Goal: Check status: Check status

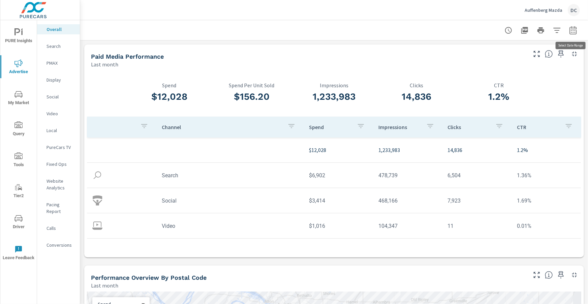
click at [568, 29] on button "button" at bounding box center [573, 30] width 13 height 13
select select "Last month"
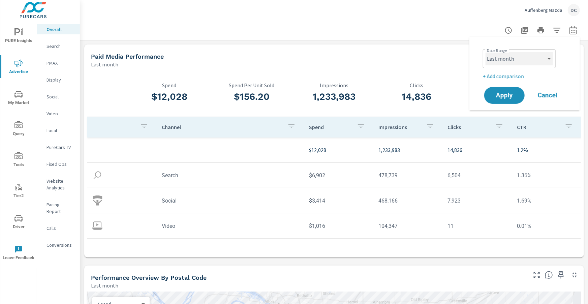
click at [537, 59] on select "Custom [DATE] Last week Last 7 days Last 14 days Last 30 days Last 45 days Last…" at bounding box center [519, 58] width 67 height 13
click at [511, 77] on p "+ Add comparison" at bounding box center [526, 76] width 86 height 8
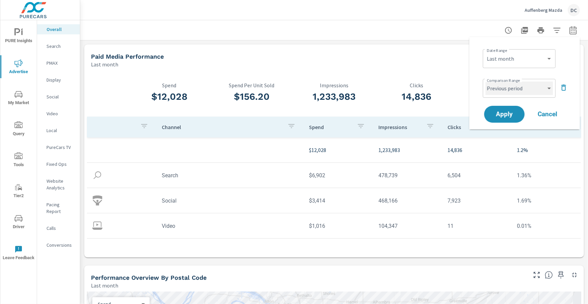
click at [514, 86] on select "Custom Previous period Previous month Previous year" at bounding box center [519, 88] width 67 height 13
click at [486, 82] on select "Custom Previous period Previous month Previous year" at bounding box center [519, 88] width 67 height 13
select select "Previous month"
click at [515, 110] on button "Apply" at bounding box center [505, 114] width 42 height 18
